Goal: Communication & Community: Answer question/provide support

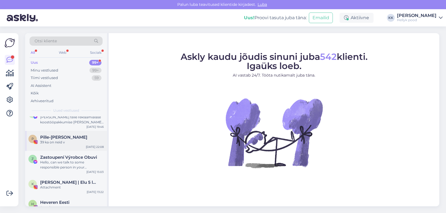
scroll to position [28, 0]
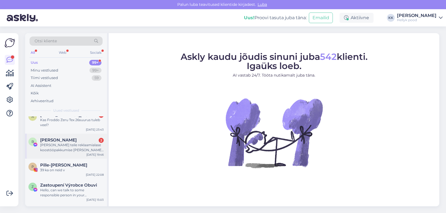
click at [60, 146] on div "[PERSON_NAME] teile reklaamialase koostööpakkumise [PERSON_NAME], mis oleks par…" at bounding box center [72, 148] width 64 height 10
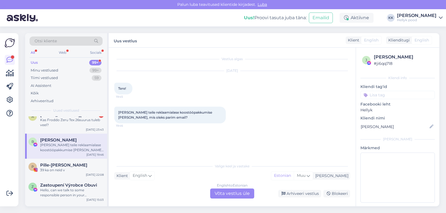
click at [224, 196] on div "English to Estonian Võta vestlus üle" at bounding box center [232, 194] width 44 height 10
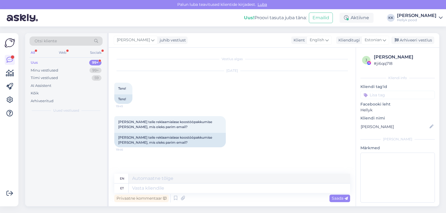
scroll to position [0, 0]
click at [164, 188] on textarea at bounding box center [239, 188] width 221 height 9
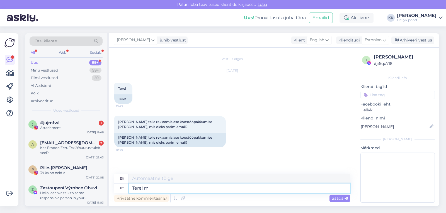
type textarea "Tere! me"
type textarea "Hello!"
type textarea "Tere! meie"
type textarea "Hello! we"
type textarea "Tere! meie email on"
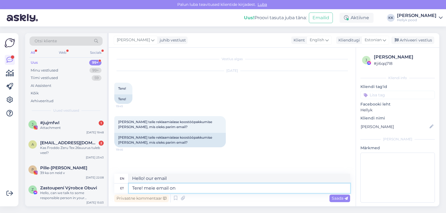
type textarea "Hello! our email is"
type textarea "Tere! meie email on helly"
type textarea "Hello! our email is helly"
type textarea "Tere! meie email on"
type textarea "Hello! our email is"
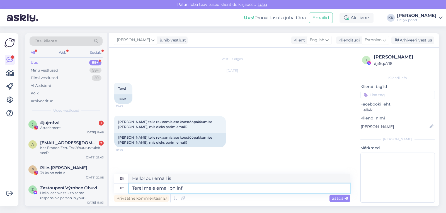
type textarea "Tere! meie email on info"
type textarea "Hello! our email is info"
type textarea "Tere! meie email on info@hr"
type textarea "Hello! our email is info@"
type textarea "Tere! meie email on [EMAIL_ADDRESS][DOMAIN_NAME]"
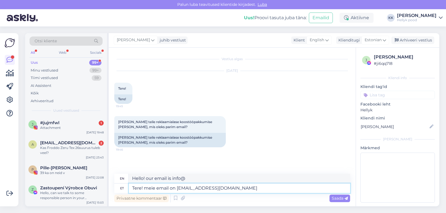
type textarea "Hello! our email is [EMAIL_ADDRESS][DOMAIN_NAME]"
click at [148, 189] on textarea "Tere! meie email on [EMAIL_ADDRESS][DOMAIN_NAME]" at bounding box center [239, 188] width 221 height 9
type textarea "Tere! Meie email on [EMAIL_ADDRESS][DOMAIN_NAME]"
type textarea "Hello! Our email is [EMAIL_ADDRESS][DOMAIN_NAME]"
type textarea "Tere! Meie email on [EMAIL_ADDRESS][DOMAIN_NAME]"
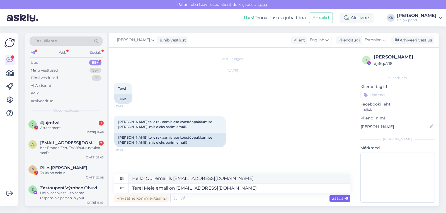
click at [333, 200] on span "Saada" at bounding box center [340, 198] width 16 height 5
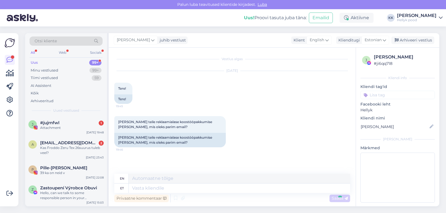
scroll to position [30, 0]
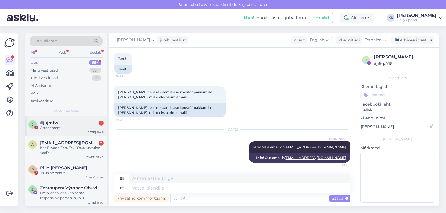
click at [49, 125] on span "#jujrnfwl" at bounding box center [49, 122] width 19 height 5
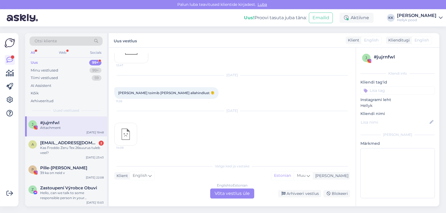
scroll to position [97, 0]
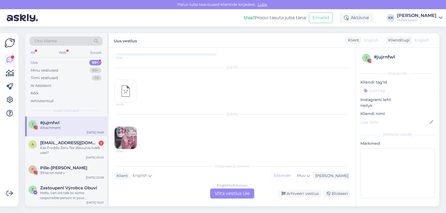
click at [127, 135] on img at bounding box center [126, 138] width 22 height 22
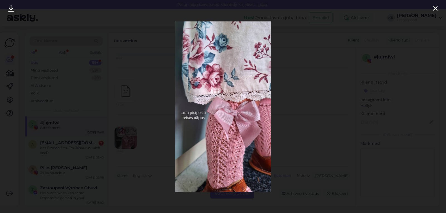
click at [435, 8] on icon at bounding box center [435, 8] width 4 height 7
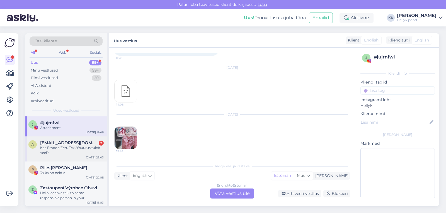
click at [54, 146] on div "Kas Froddo Zeru Tex 26suurus tuleb veel?" at bounding box center [72, 151] width 64 height 10
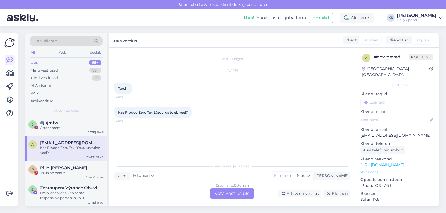
click at [234, 194] on div "Estonian to Estonian Võta vestlus üle" at bounding box center [232, 194] width 44 height 10
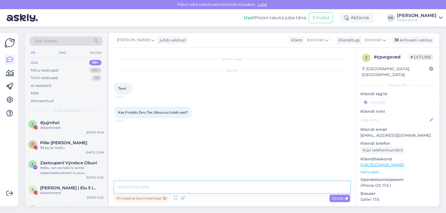
click at [166, 185] on textarea at bounding box center [232, 188] width 236 height 12
type textarea "Tere, kahjuks ei oska öelda, kas on juurde tulemas."
click at [334, 200] on span "Saada" at bounding box center [340, 198] width 16 height 5
